Goal: Task Accomplishment & Management: Use online tool/utility

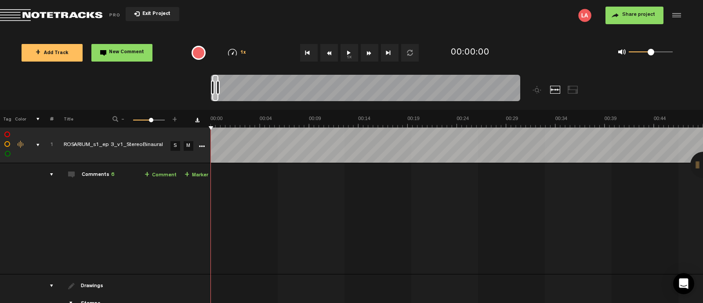
click at [63, 8] on md-toolbar "Exit Project Share project Save project" at bounding box center [351, 15] width 703 height 31
click at [62, 16] on span "Return to Project List" at bounding box center [61, 15] width 123 height 12
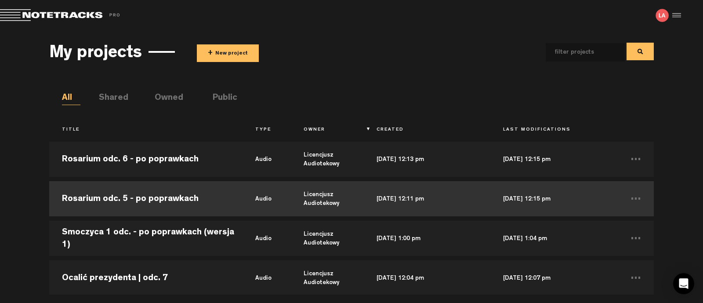
click at [163, 203] on td "Rosarium odc. 5 - po poprawkach" at bounding box center [145, 199] width 193 height 40
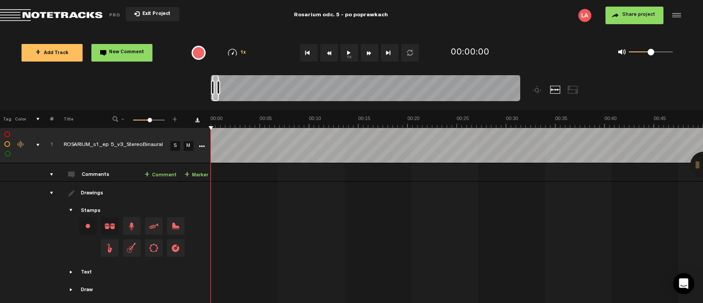
click at [352, 54] on button "1x" at bounding box center [350, 53] width 18 height 18
click at [45, 16] on span "Return to Project List" at bounding box center [61, 15] width 123 height 12
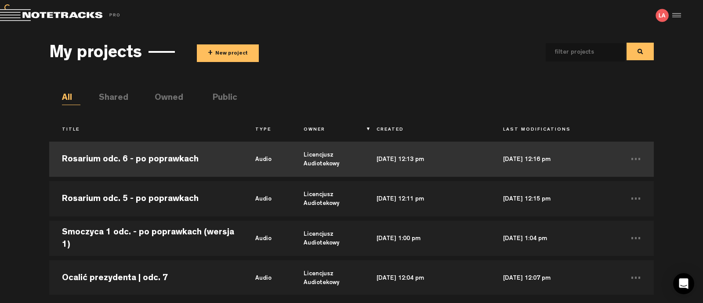
click at [158, 160] on td "Rosarium odc. 6 - po poprawkach" at bounding box center [145, 159] width 193 height 40
